Goal: Task Accomplishment & Management: Use online tool/utility

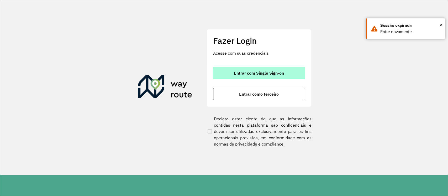
click at [239, 71] on span "Entrar com Single Sign-on" at bounding box center [259, 73] width 50 height 4
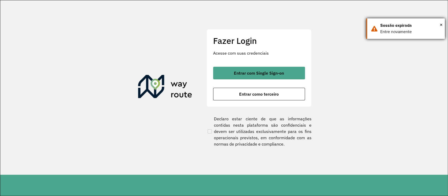
click at [439, 25] on div "Sessão expirada" at bounding box center [410, 25] width 61 height 6
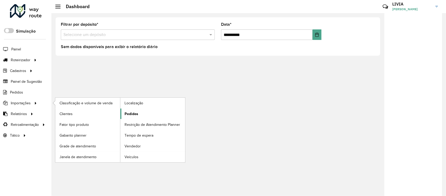
click at [154, 112] on link "Pedidos" at bounding box center [152, 113] width 65 height 10
